Goal: Entertainment & Leisure: Browse casually

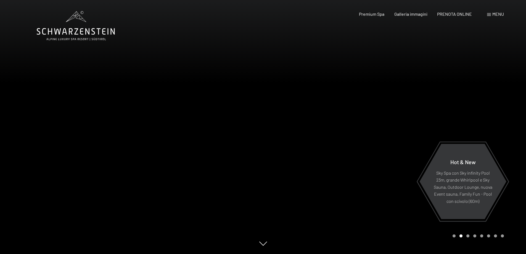
click at [498, 15] on span "Menu" at bounding box center [498, 13] width 12 height 5
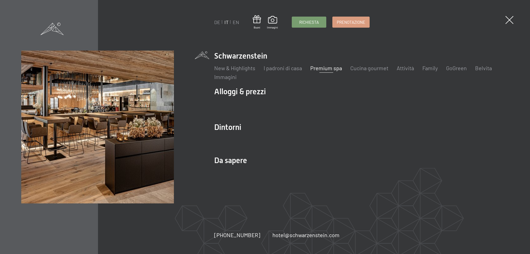
click at [335, 68] on link "Premium spa" at bounding box center [326, 68] width 32 height 7
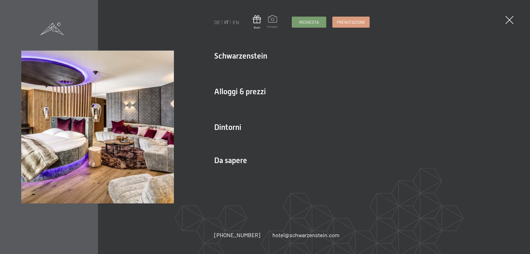
click at [270, 22] on span at bounding box center [272, 19] width 11 height 9
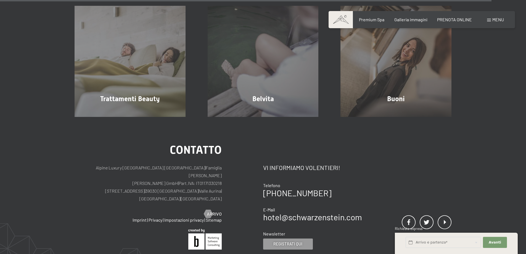
scroll to position [3415, 0]
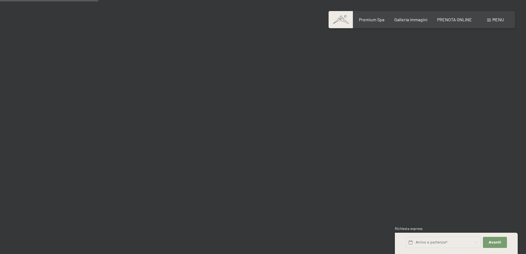
scroll to position [1325, 0]
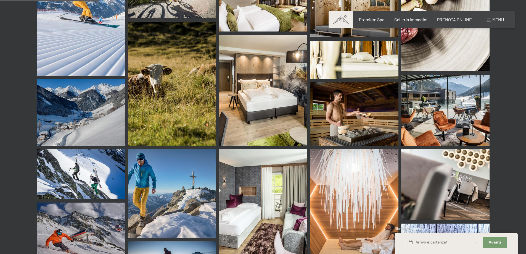
click at [328, 87] on img at bounding box center [354, 113] width 88 height 63
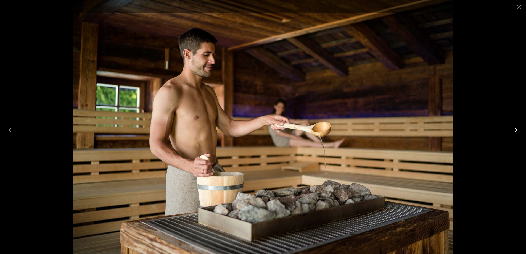
click at [517, 131] on button "Next slide" at bounding box center [515, 129] width 12 height 11
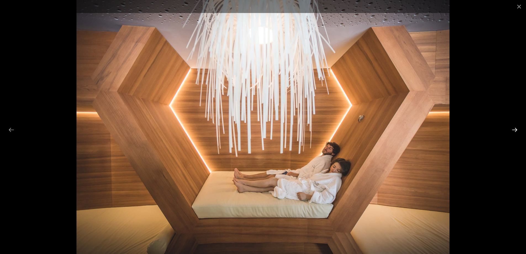
click at [517, 131] on button "Next slide" at bounding box center [515, 129] width 12 height 11
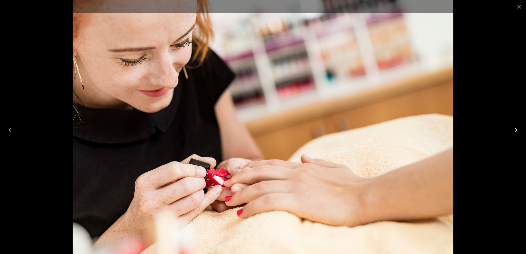
click at [517, 131] on button "Next slide" at bounding box center [515, 129] width 12 height 11
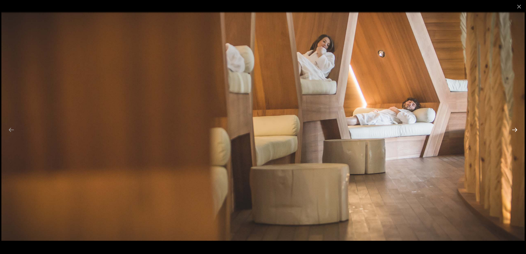
click at [517, 131] on button "Next slide" at bounding box center [515, 129] width 12 height 11
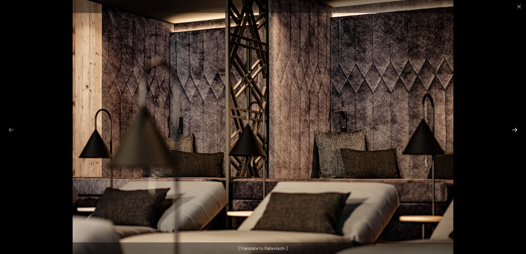
click at [517, 131] on button "Next slide" at bounding box center [515, 129] width 12 height 11
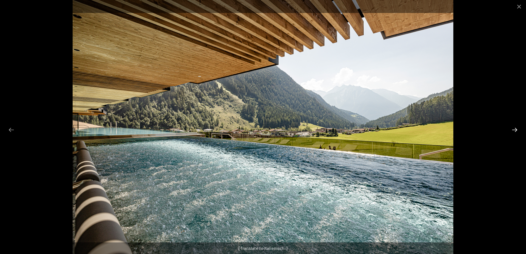
click at [517, 131] on button "Next slide" at bounding box center [515, 129] width 12 height 11
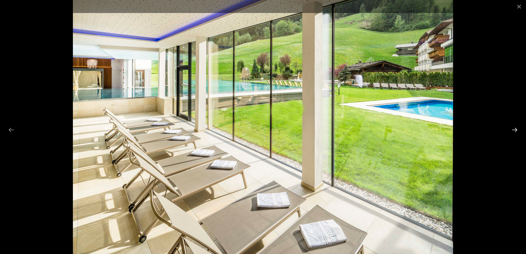
click at [517, 131] on button "Next slide" at bounding box center [515, 129] width 12 height 11
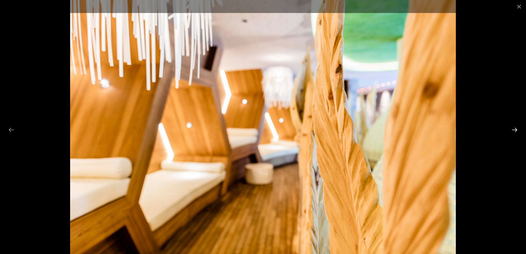
click at [517, 131] on button "Next slide" at bounding box center [515, 129] width 12 height 11
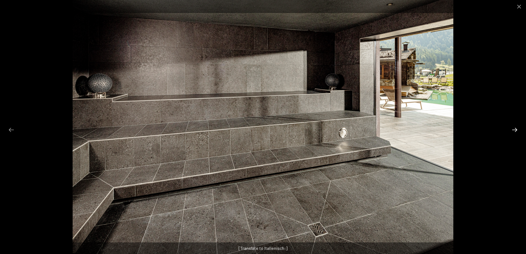
click at [517, 131] on button "Next slide" at bounding box center [515, 129] width 12 height 11
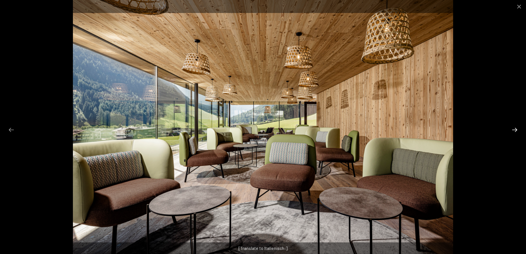
click at [517, 131] on button "Next slide" at bounding box center [515, 129] width 12 height 11
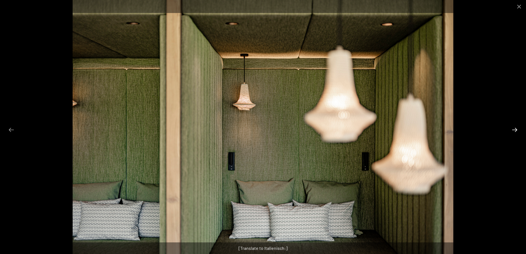
click at [517, 131] on button "Next slide" at bounding box center [515, 129] width 12 height 11
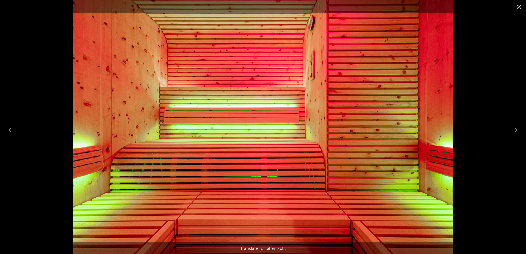
click at [518, 7] on button "Close gallery" at bounding box center [519, 6] width 14 height 13
